Goal: Task Accomplishment & Management: Manage account settings

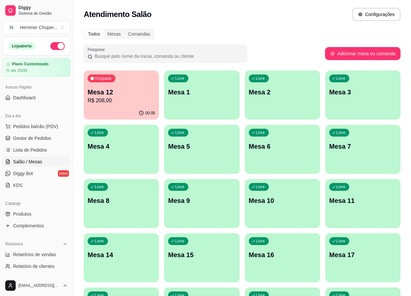
drag, startPoint x: 341, startPoint y: 198, endPoint x: 38, endPoint y: 166, distance: 305.4
click at [38, 165] on link "Salão / Mesas" at bounding box center [37, 161] width 68 height 10
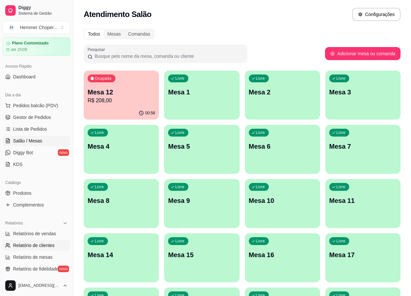
scroll to position [33, 0]
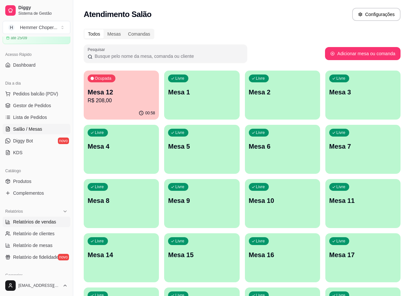
click at [34, 222] on span "Relatórios de vendas" at bounding box center [34, 221] width 43 height 7
select select "ALL"
select select "0"
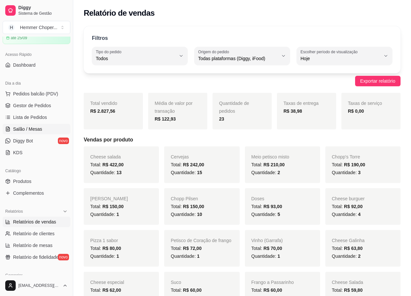
click at [26, 130] on span "Salão / Mesas" at bounding box center [27, 129] width 29 height 7
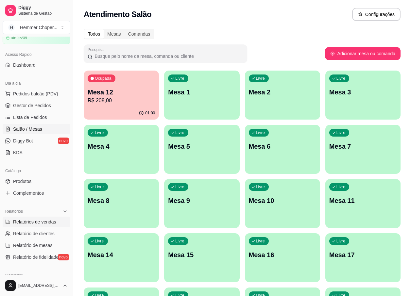
click at [40, 220] on span "Relatórios de vendas" at bounding box center [34, 221] width 43 height 7
select select "ALL"
select select "0"
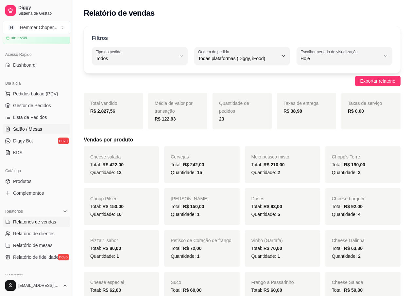
click at [35, 129] on span "Salão / Mesas" at bounding box center [27, 129] width 29 height 7
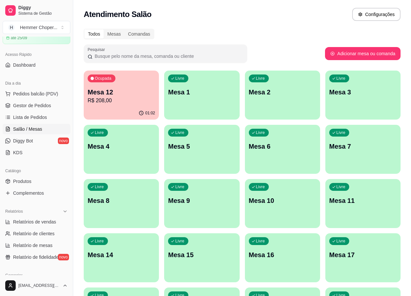
click at [126, 98] on p "R$ 208,00" at bounding box center [121, 101] width 67 height 8
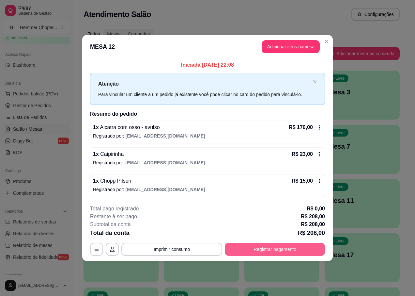
click at [266, 247] on button "Registrar pagamento" at bounding box center [275, 249] width 100 height 13
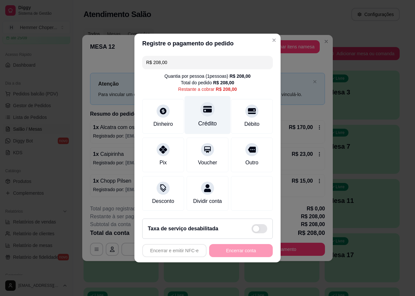
click at [201, 113] on div "Crédito" at bounding box center [208, 115] width 46 height 38
type input "R$ 0,00"
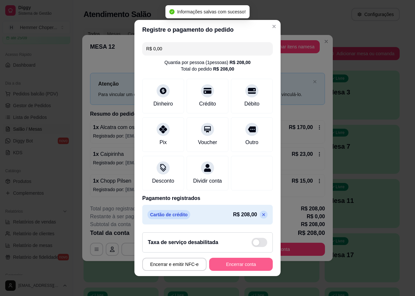
click at [238, 268] on button "Encerrar conta" at bounding box center [241, 264] width 64 height 13
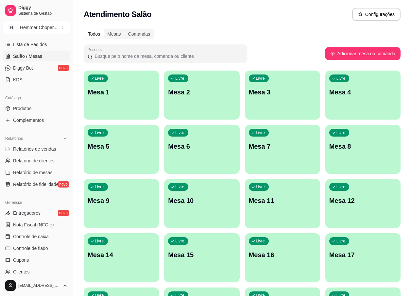
scroll to position [131, 0]
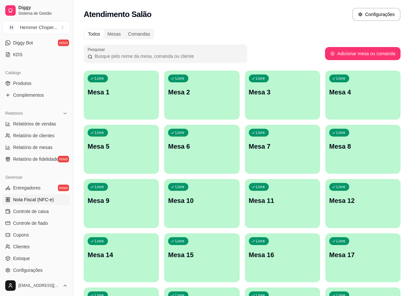
click at [37, 201] on span "Nota Fiscal (NFC-e)" at bounding box center [33, 199] width 40 height 7
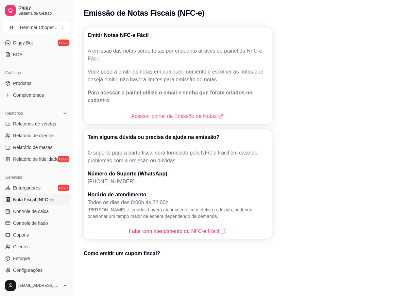
click at [160, 112] on link "Acessar painel de Emissão de Notas" at bounding box center [177, 116] width 93 height 8
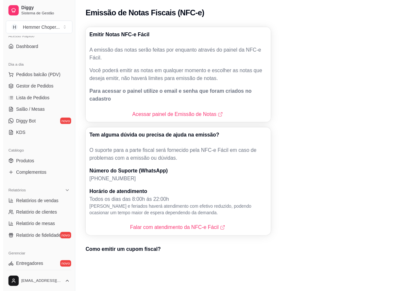
scroll to position [43, 0]
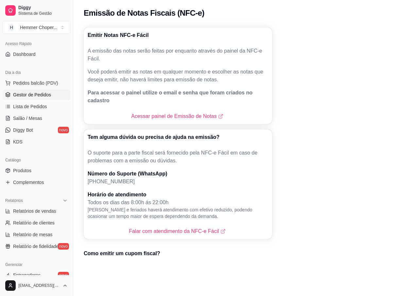
click at [39, 95] on span "Gestor de Pedidos" at bounding box center [32, 94] width 38 height 7
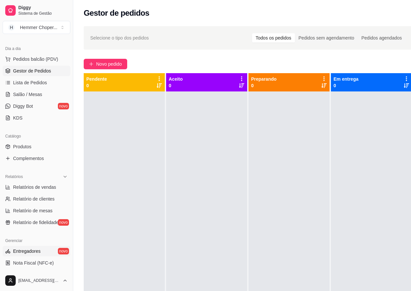
scroll to position [141, 0]
